Goal: Browse casually

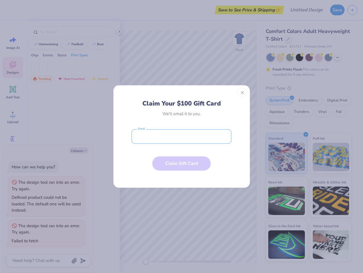
type textarea "x"
click at [182, 136] on input "email" at bounding box center [182, 136] width 100 height 14
click at [243, 93] on button "Close" at bounding box center [243, 93] width 10 height 10
